Goal: Download file/media

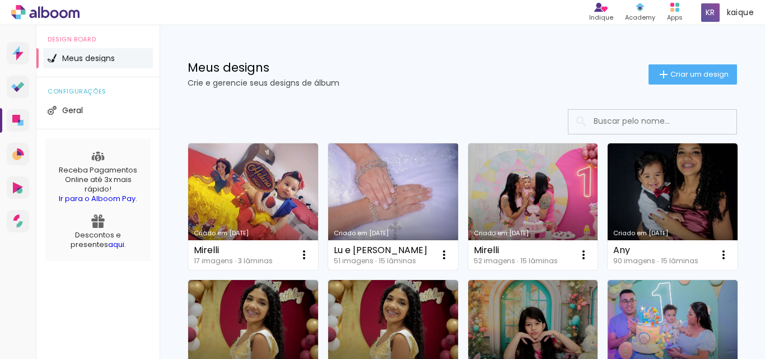
click at [360, 243] on div "Lu e Nilo 51 imagens ∙ 15 lâminas Abrir Fazer uma cópia Excluir" at bounding box center [393, 255] width 130 height 30
click at [364, 230] on div "Criado em [DATE]" at bounding box center [393, 233] width 119 height 6
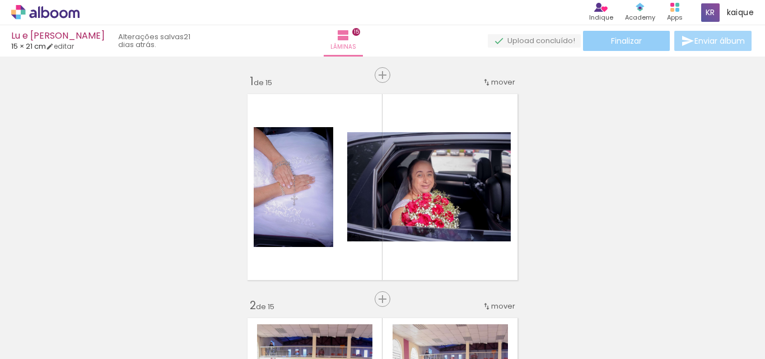
click at [639, 37] on span "Finalizar" at bounding box center [626, 41] width 31 height 8
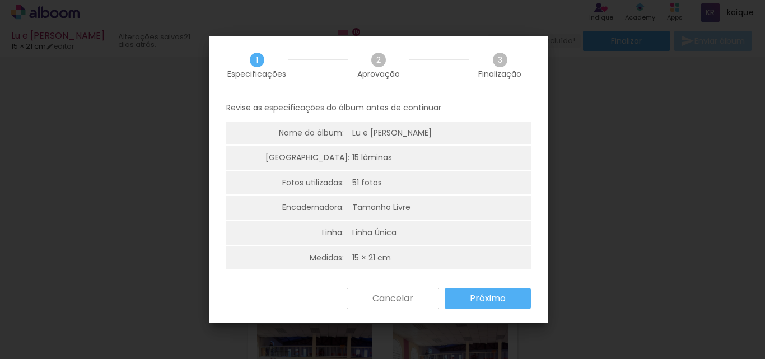
click at [502, 290] on paper-button "Próximo" at bounding box center [488, 299] width 86 height 20
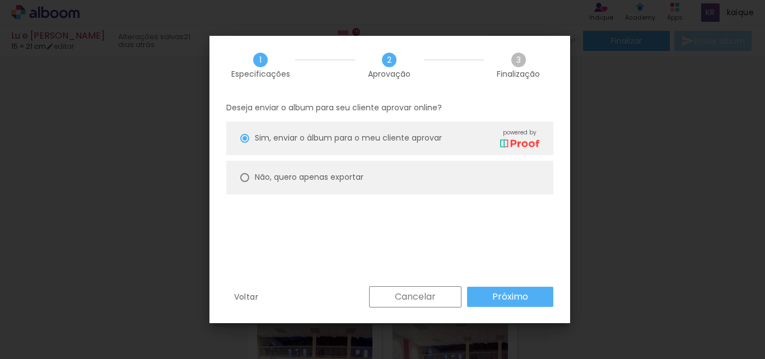
click at [0, 0] on slot "Não, quero apenas exportar" at bounding box center [0, 0] width 0 height 0
type paper-radio-button "on"
click at [0, 0] on slot "Próximo" at bounding box center [0, 0] width 0 height 0
type input "Alta, 300 DPI"
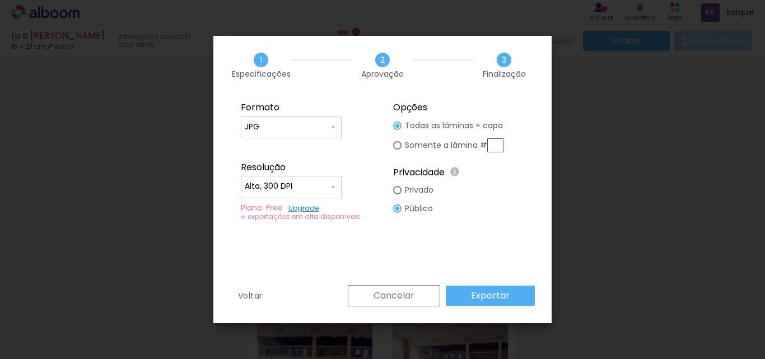
click at [0, 0] on input "Alta, 300 DPI" at bounding box center [0, 0] width 0 height 0
click at [0, 0] on paper-item "Alta, 300 DPI" at bounding box center [0, 0] width 0 height 0
click at [0, 0] on slot "Exportar" at bounding box center [0, 0] width 0 height 0
